Goal: Find specific page/section: Find specific page/section

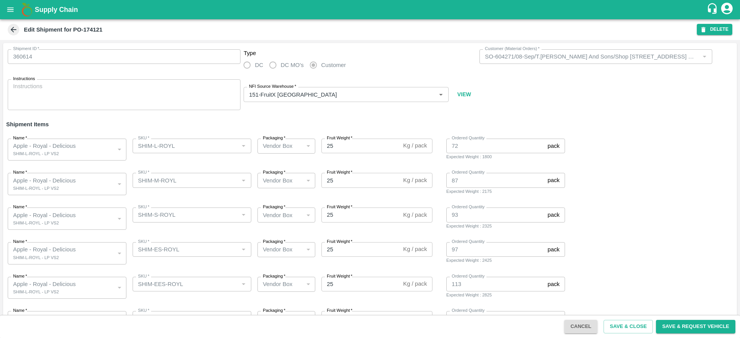
scroll to position [18, 0]
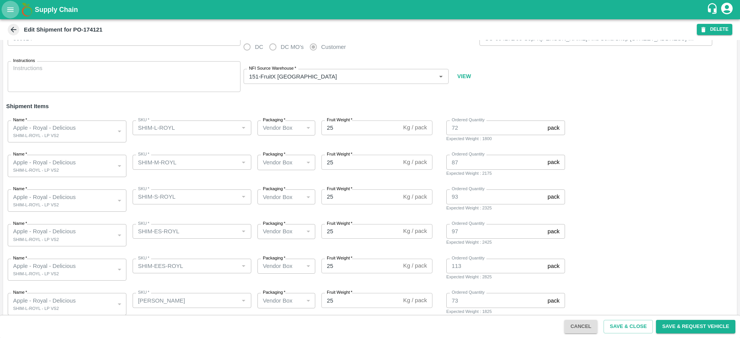
click at [6, 12] on button "open drawer" at bounding box center [11, 10] width 18 height 18
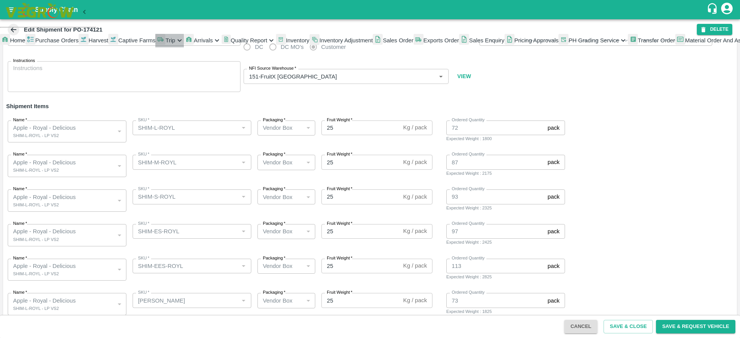
click at [165, 44] on span "Trip" at bounding box center [170, 40] width 10 height 6
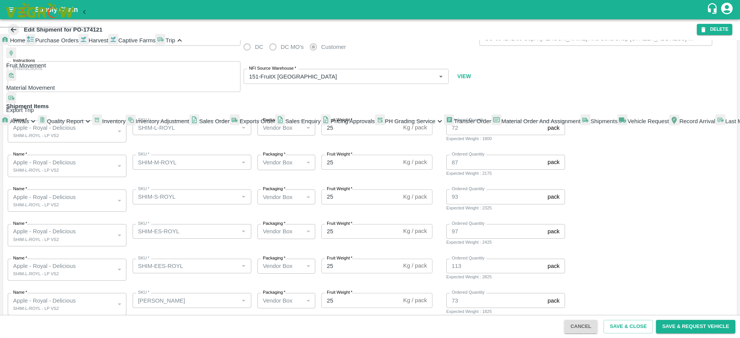
click at [54, 115] on li "Export Trip" at bounding box center [51, 103] width 90 height 22
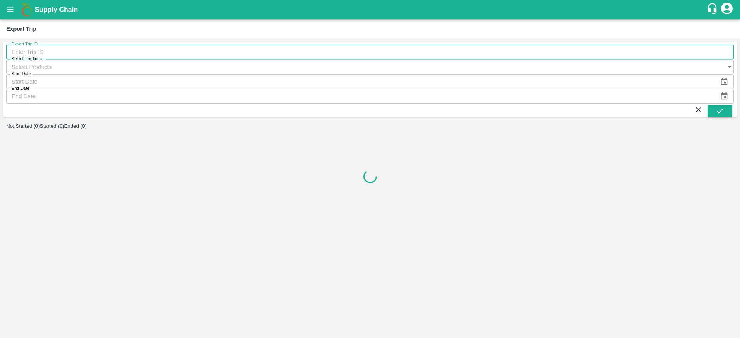
click at [86, 59] on input "Export Trip ID" at bounding box center [370, 52] width 728 height 15
click at [92, 54] on input "522" at bounding box center [370, 52] width 728 height 15
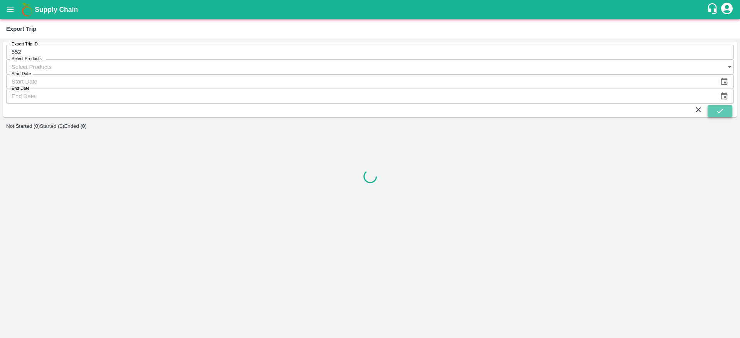
click at [727, 105] on button "submit" at bounding box center [719, 111] width 25 height 12
click at [87, 123] on button "Ended (1)" at bounding box center [75, 126] width 23 height 6
click at [729, 105] on button "submit" at bounding box center [719, 111] width 25 height 12
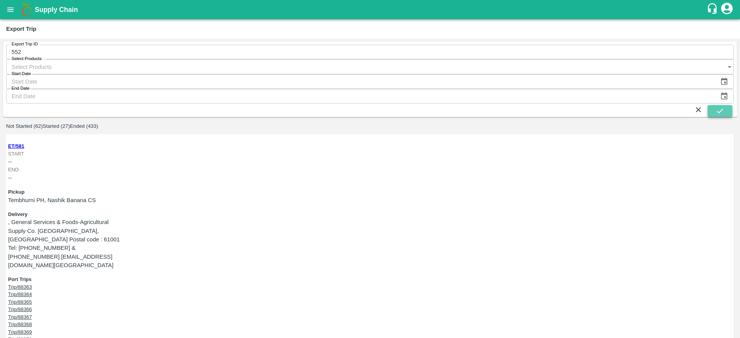
click at [719, 107] on icon "submit" at bounding box center [720, 111] width 8 height 8
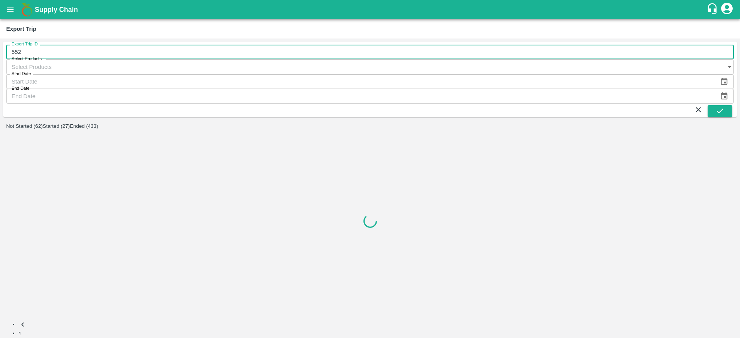
click at [84, 56] on input "552" at bounding box center [370, 52] width 728 height 15
type input "552"
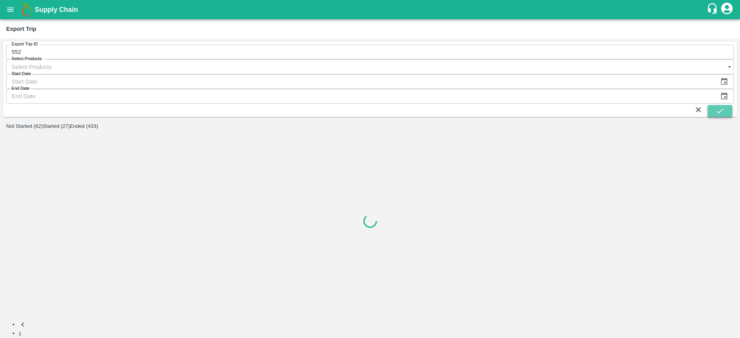
click at [725, 105] on button "submit" at bounding box center [719, 111] width 25 height 12
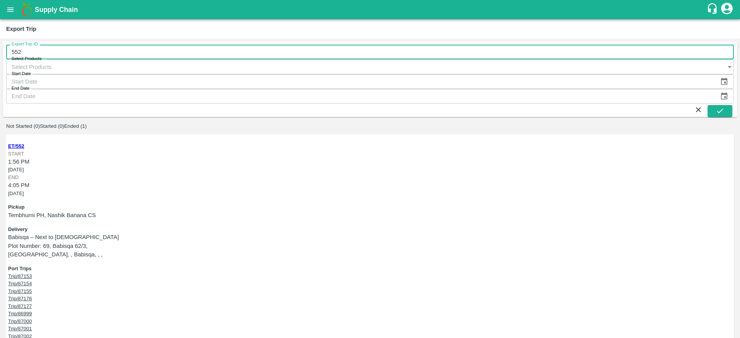
drag, startPoint x: 20, startPoint y: 56, endPoint x: 0, endPoint y: 57, distance: 19.7
click at [0, 57] on div "Export Trip ID 552 Export Trip ID Select Products Select Products   * Start Dat…" at bounding box center [370, 189] width 740 height 300
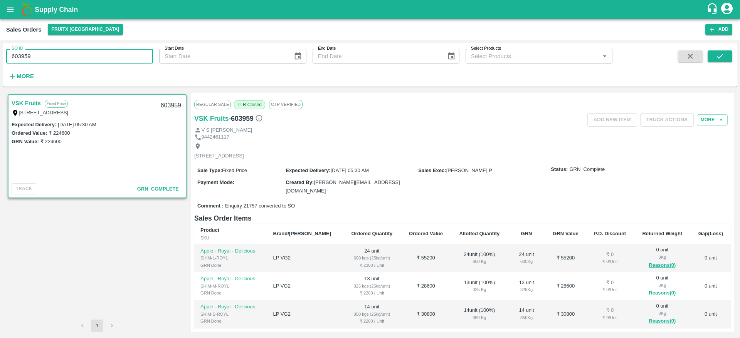
drag, startPoint x: 42, startPoint y: 52, endPoint x: 0, endPoint y: 59, distance: 42.3
click at [0, 59] on div "SO ID 603959 SO ID Start Date Start Date End Date End Date Select Products Sele…" at bounding box center [370, 189] width 740 height 299
paste input "text"
type input "604708"
click at [718, 51] on button "submit" at bounding box center [719, 56] width 25 height 12
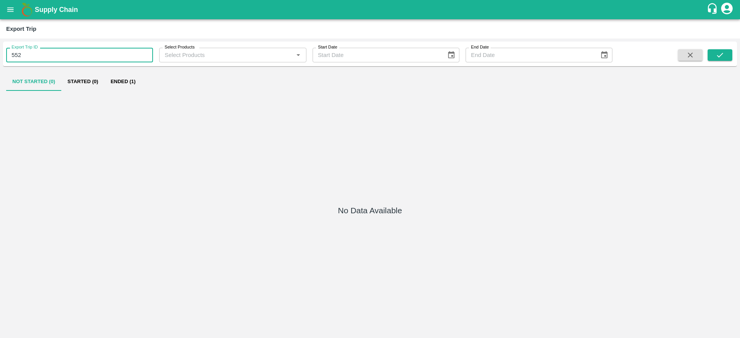
click at [102, 55] on input "552" at bounding box center [79, 55] width 147 height 15
click at [299, 109] on div "No Data Available" at bounding box center [370, 212] width 728 height 240
click at [722, 57] on icon "submit" at bounding box center [720, 55] width 8 height 8
click at [123, 80] on button "Ended (1)" at bounding box center [122, 81] width 37 height 18
click at [64, 60] on input "552" at bounding box center [79, 55] width 147 height 15
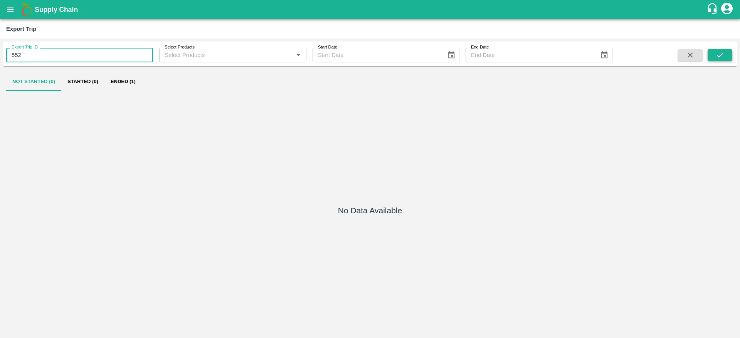
click at [724, 52] on icon "submit" at bounding box center [720, 55] width 8 height 8
click at [133, 89] on button "Ended (1)" at bounding box center [122, 81] width 37 height 18
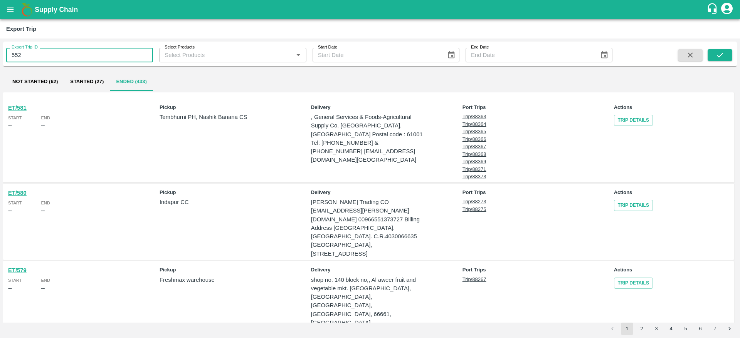
click at [92, 52] on input "552" at bounding box center [79, 55] width 147 height 15
type input "552"
click at [723, 57] on icon "submit" at bounding box center [720, 55] width 8 height 8
